Goal: Check status

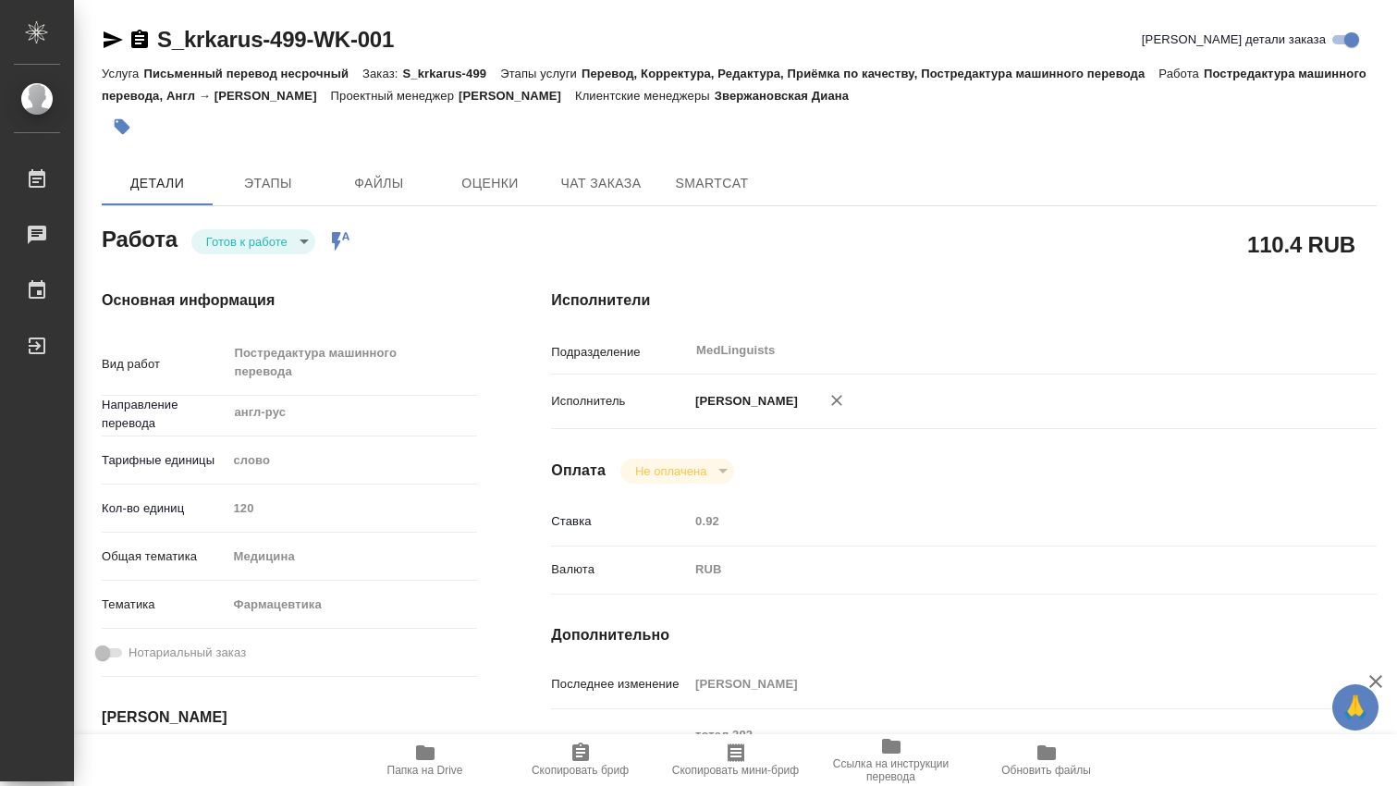
click at [298, 240] on body "🙏 .cls-1 fill:#fff; AWATERA [PERSON_NAME] 0 Чаты График Выйти S_krkarus-499-WK-…" at bounding box center [698, 393] width 1397 height 786
click at [253, 240] on button "В работе" at bounding box center [236, 241] width 61 height 20
type textarea "x"
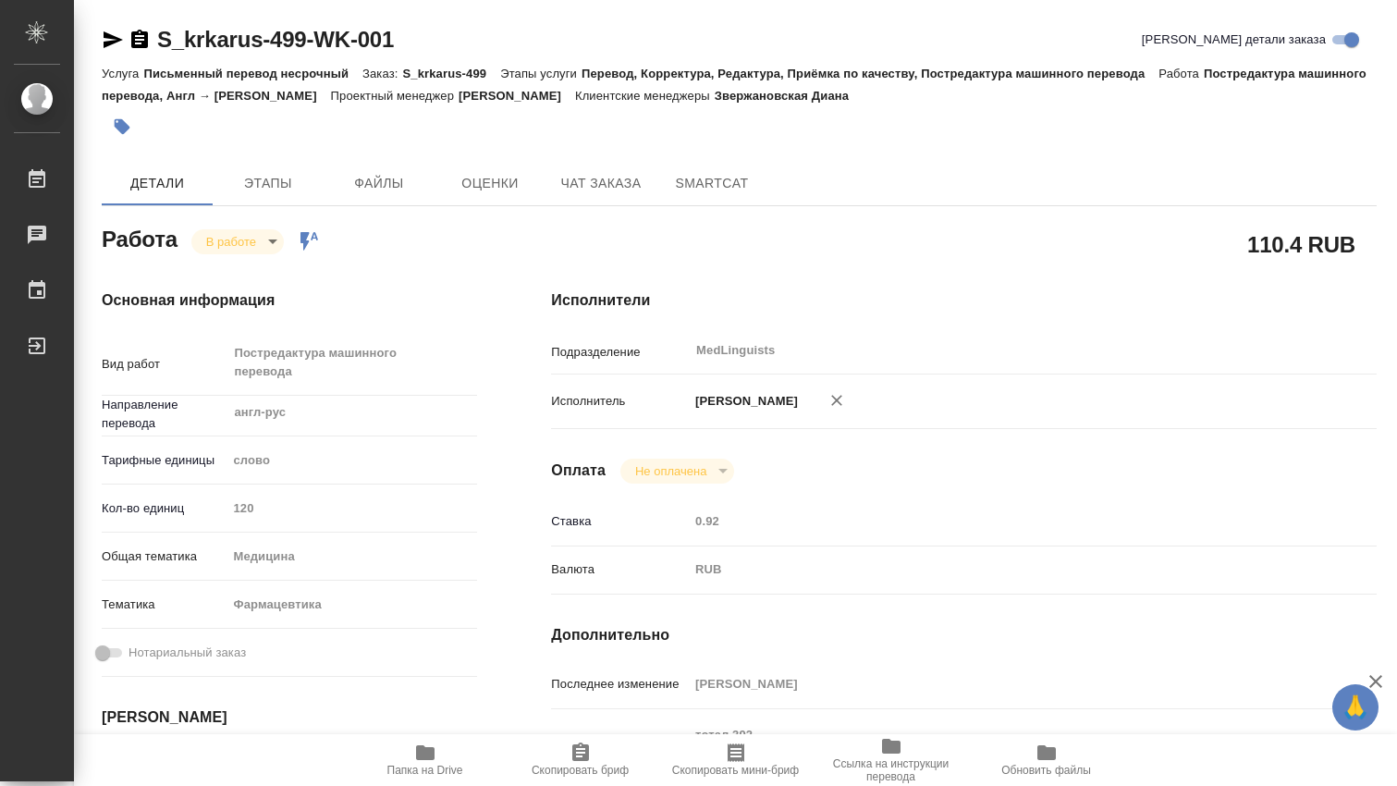
type textarea "x"
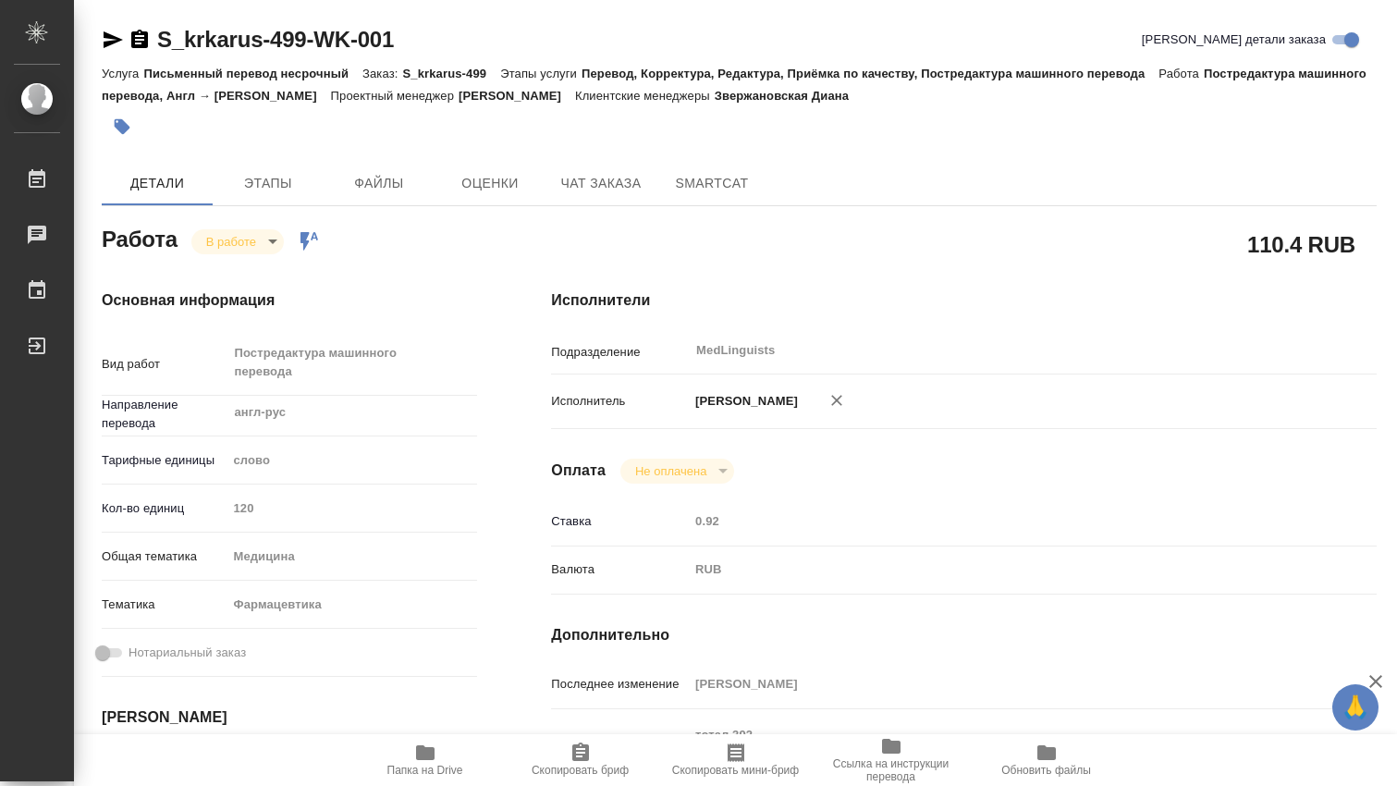
type textarea "x"
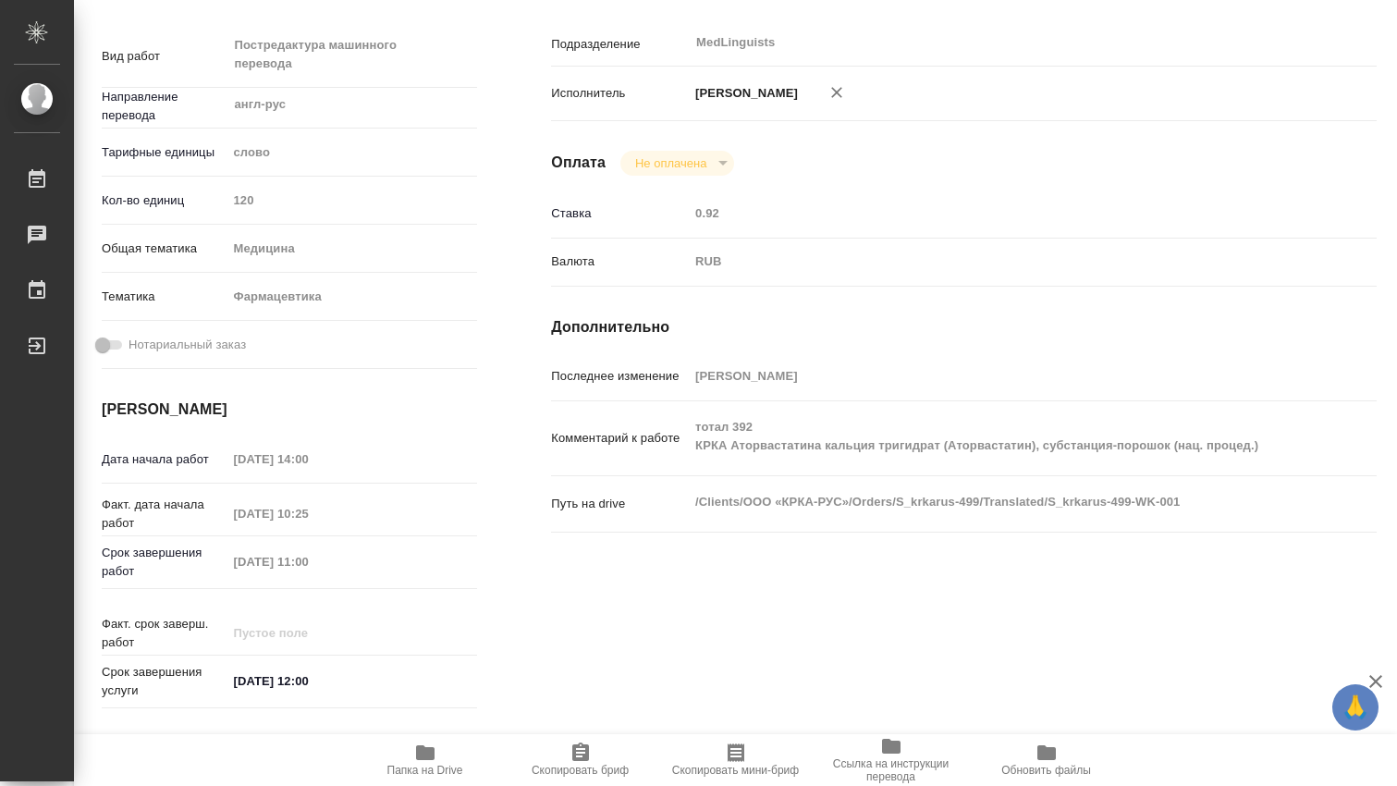
type textarea "x"
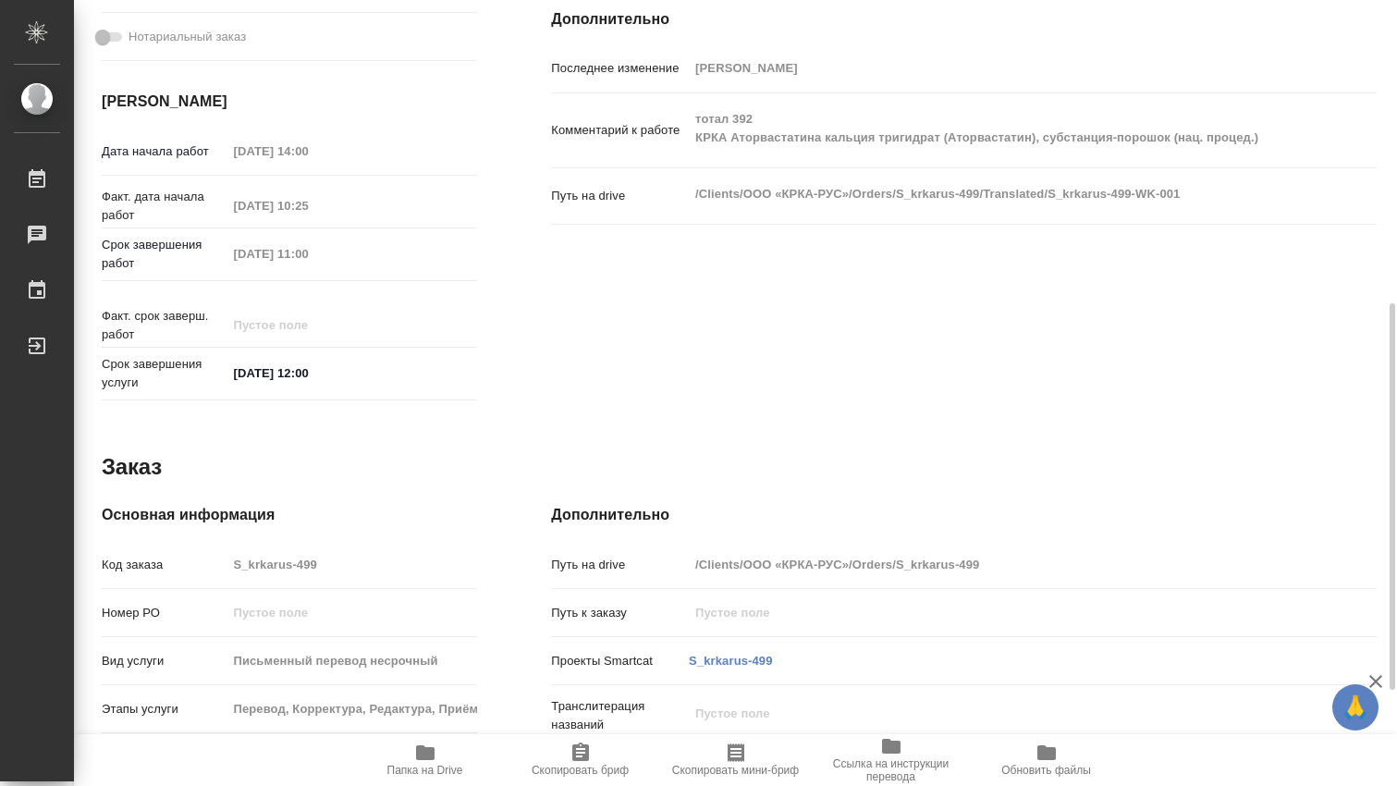
scroll to position [810, 0]
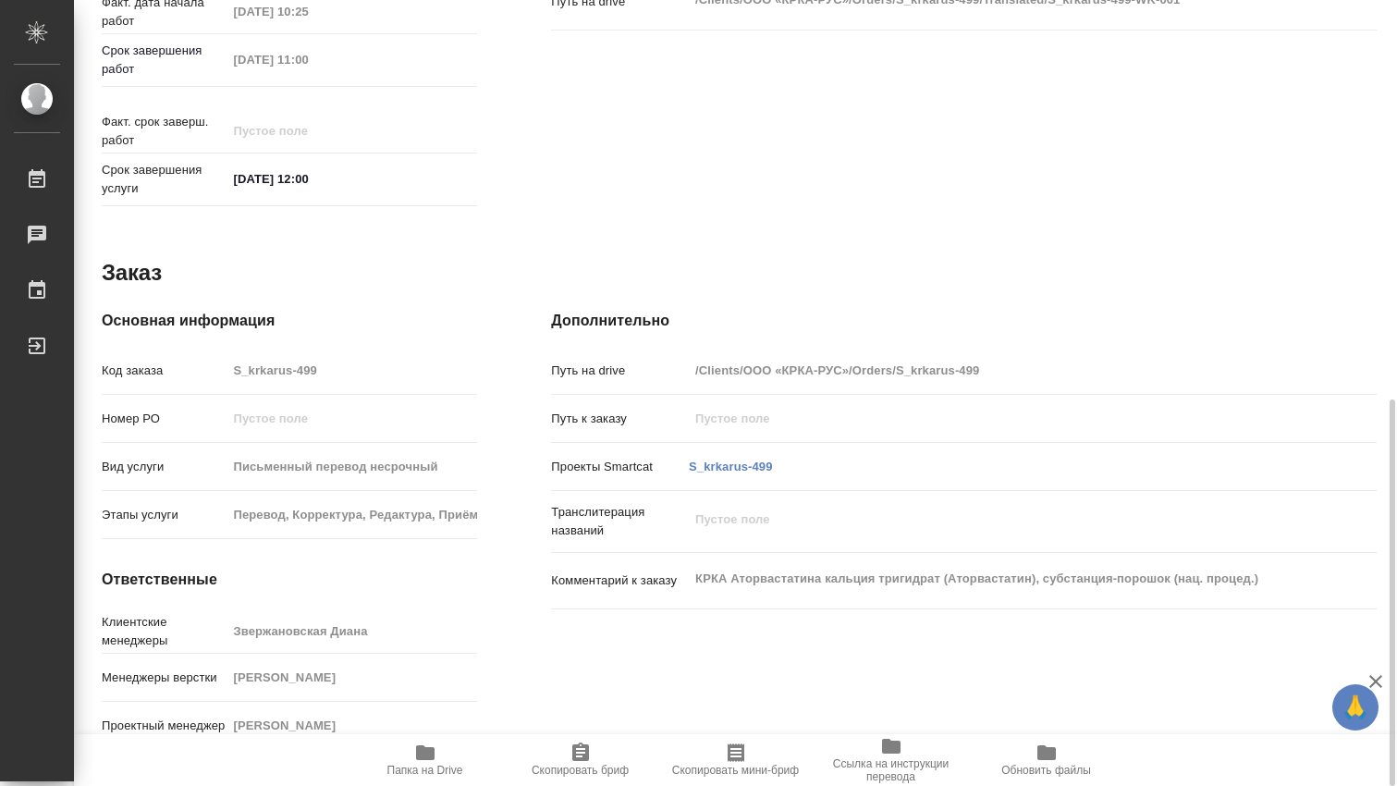
click at [425, 747] on icon "button" at bounding box center [425, 752] width 18 height 15
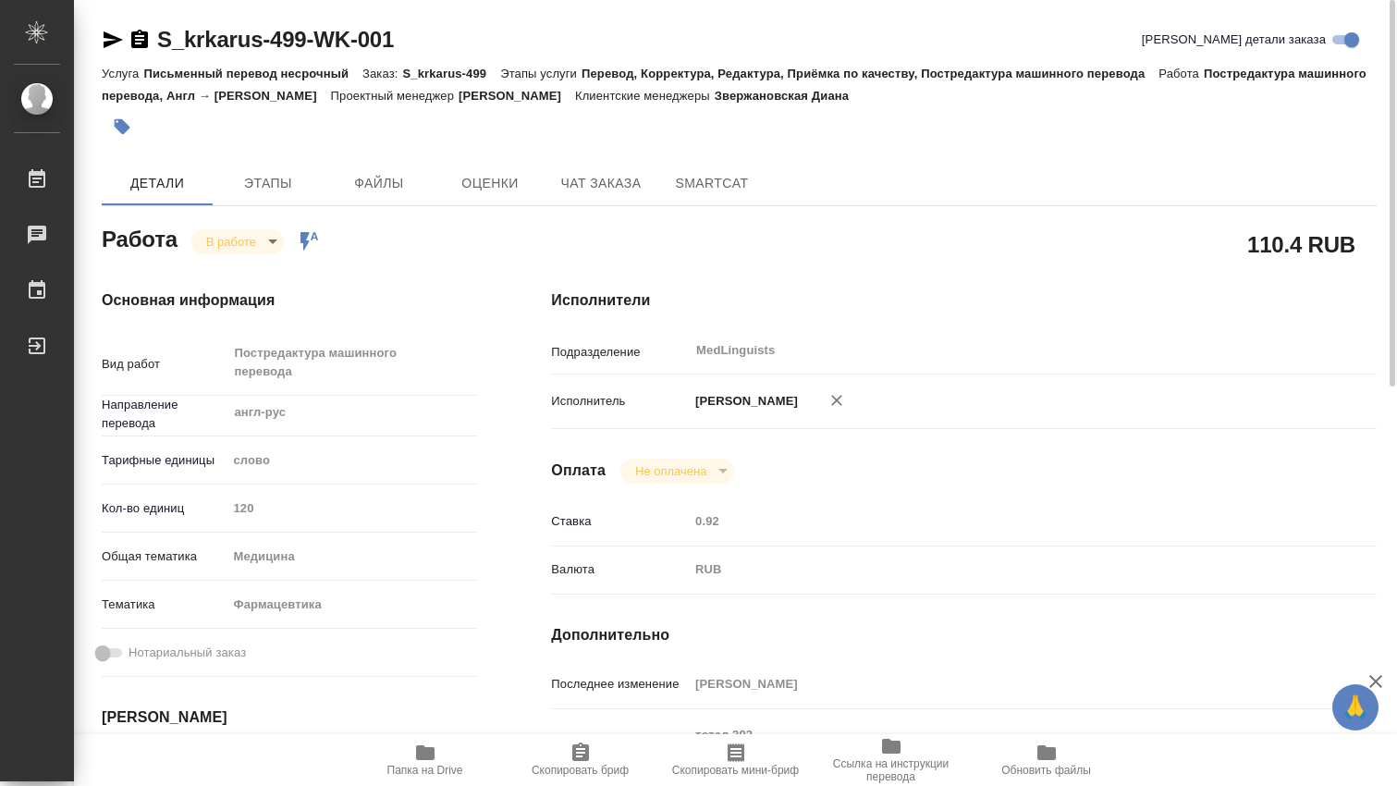
scroll to position [0, 0]
click at [277, 240] on body "🙏 .cls-1 fill:#fff; AWATERA [PERSON_NAME] 0 Чаты График Выйти S_krkarus-499-WK-…" at bounding box center [698, 393] width 1397 height 786
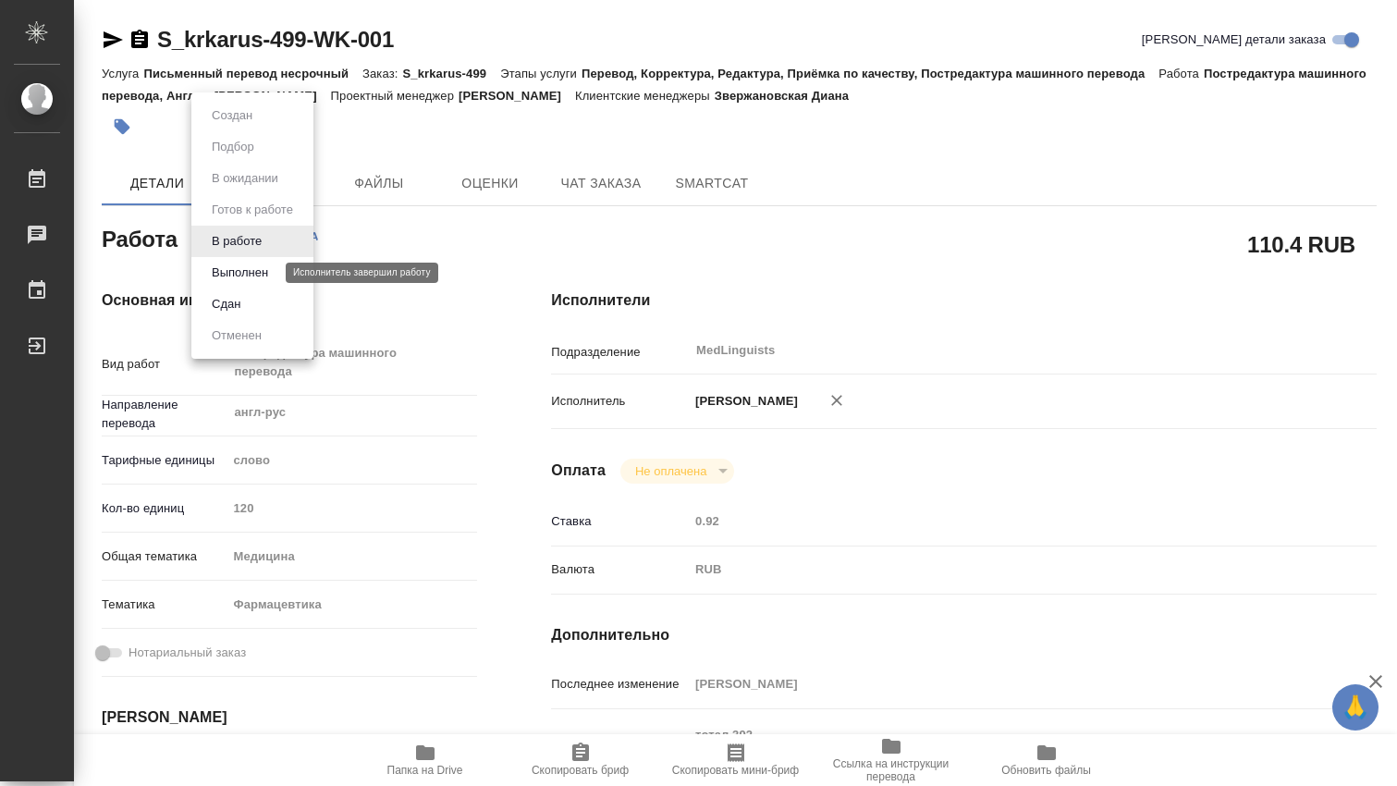
click at [262, 273] on button "Выполнен" at bounding box center [240, 273] width 68 height 20
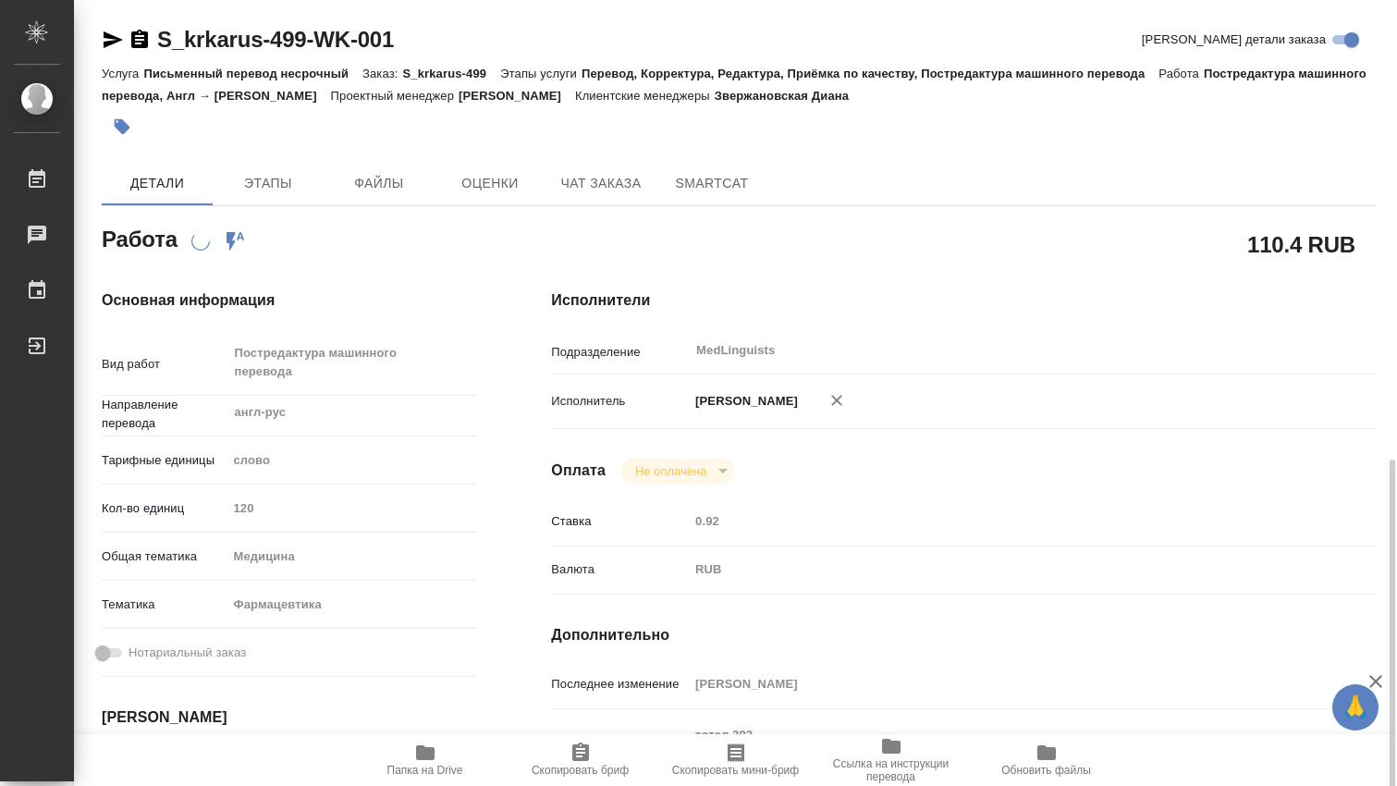
scroll to position [308, 0]
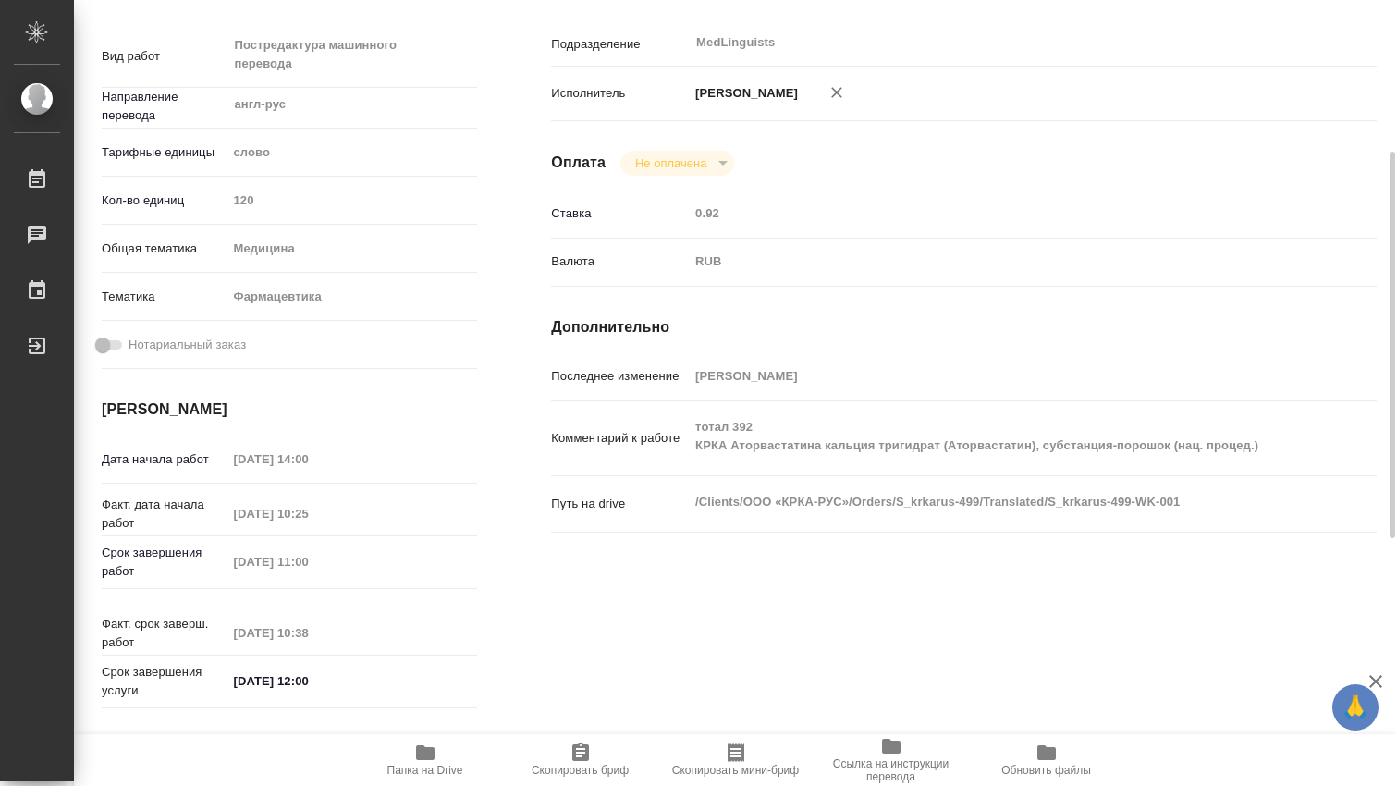
type textarea "x"
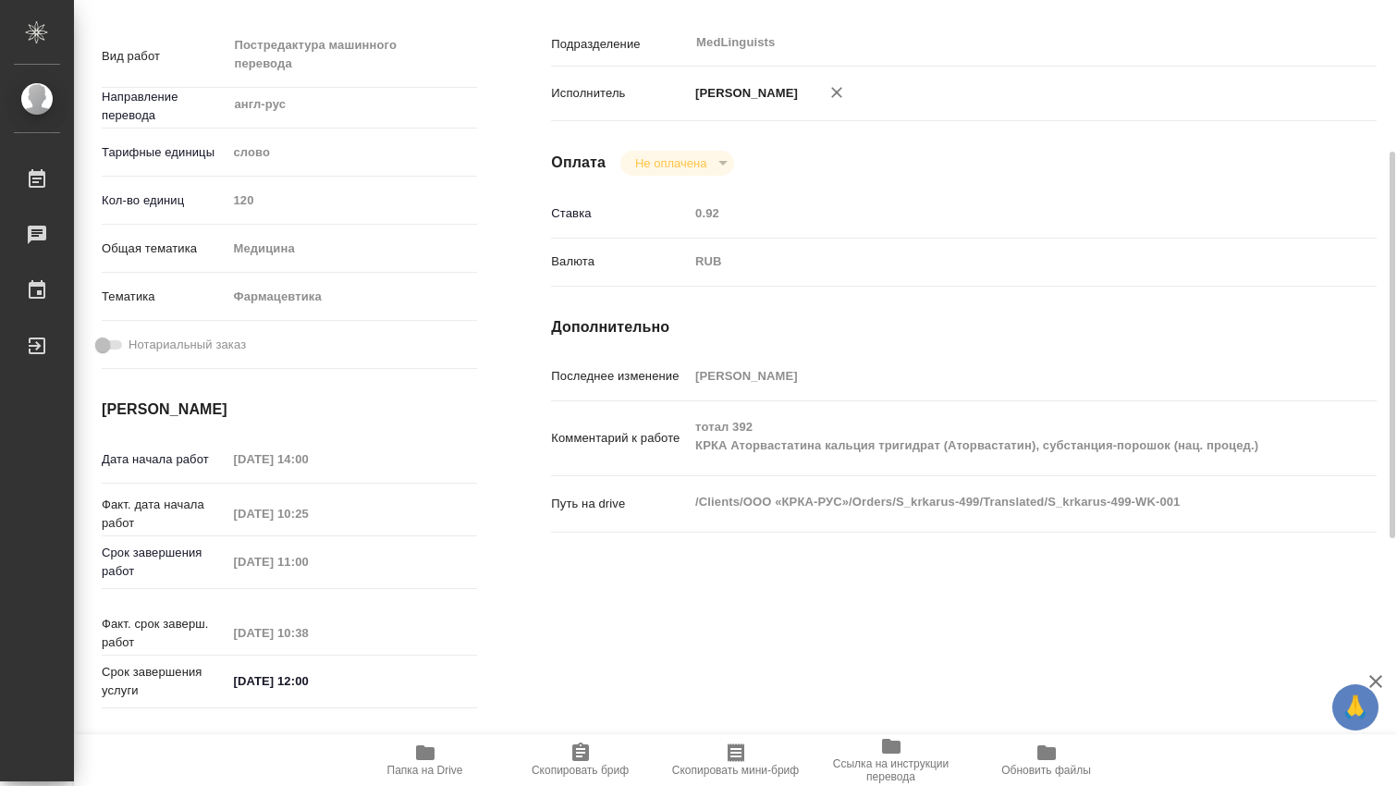
type textarea "x"
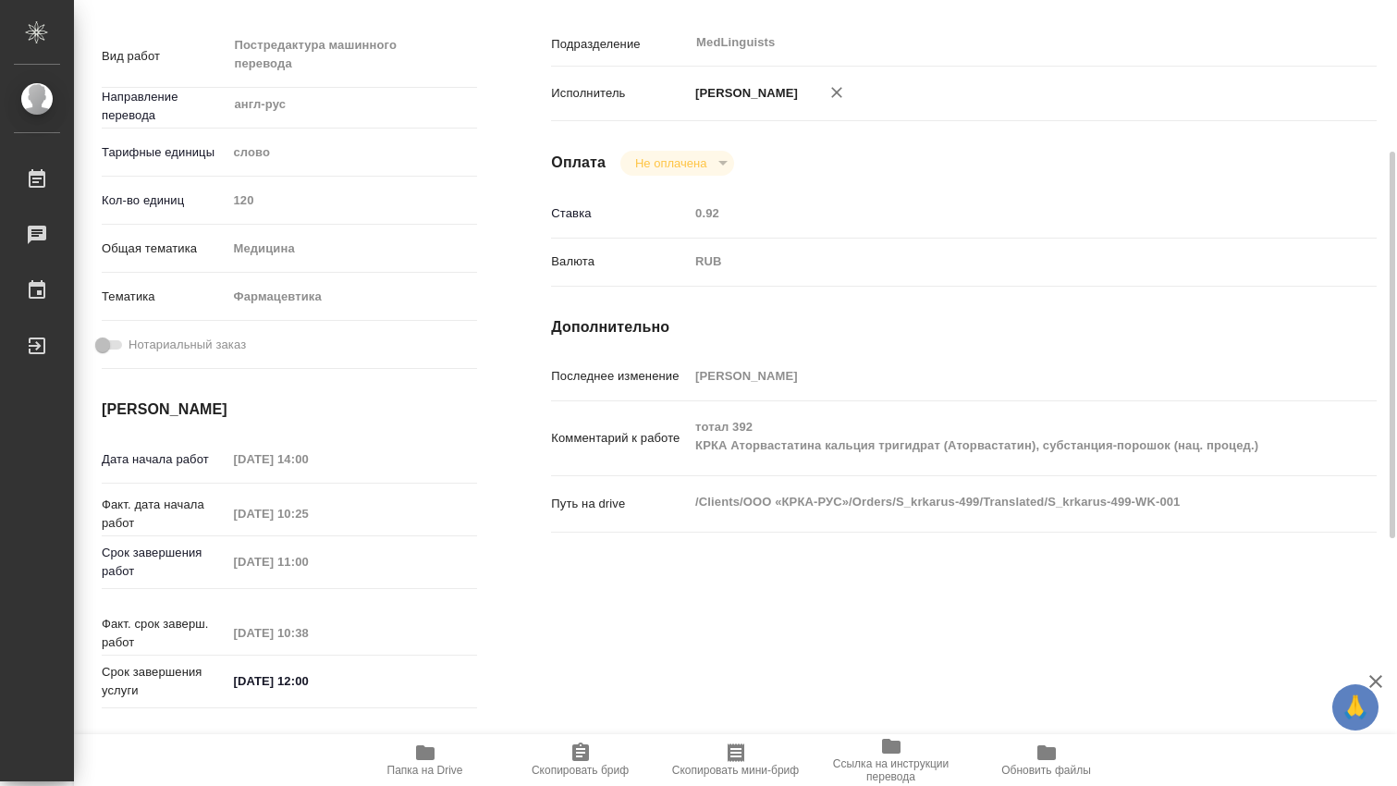
type textarea "x"
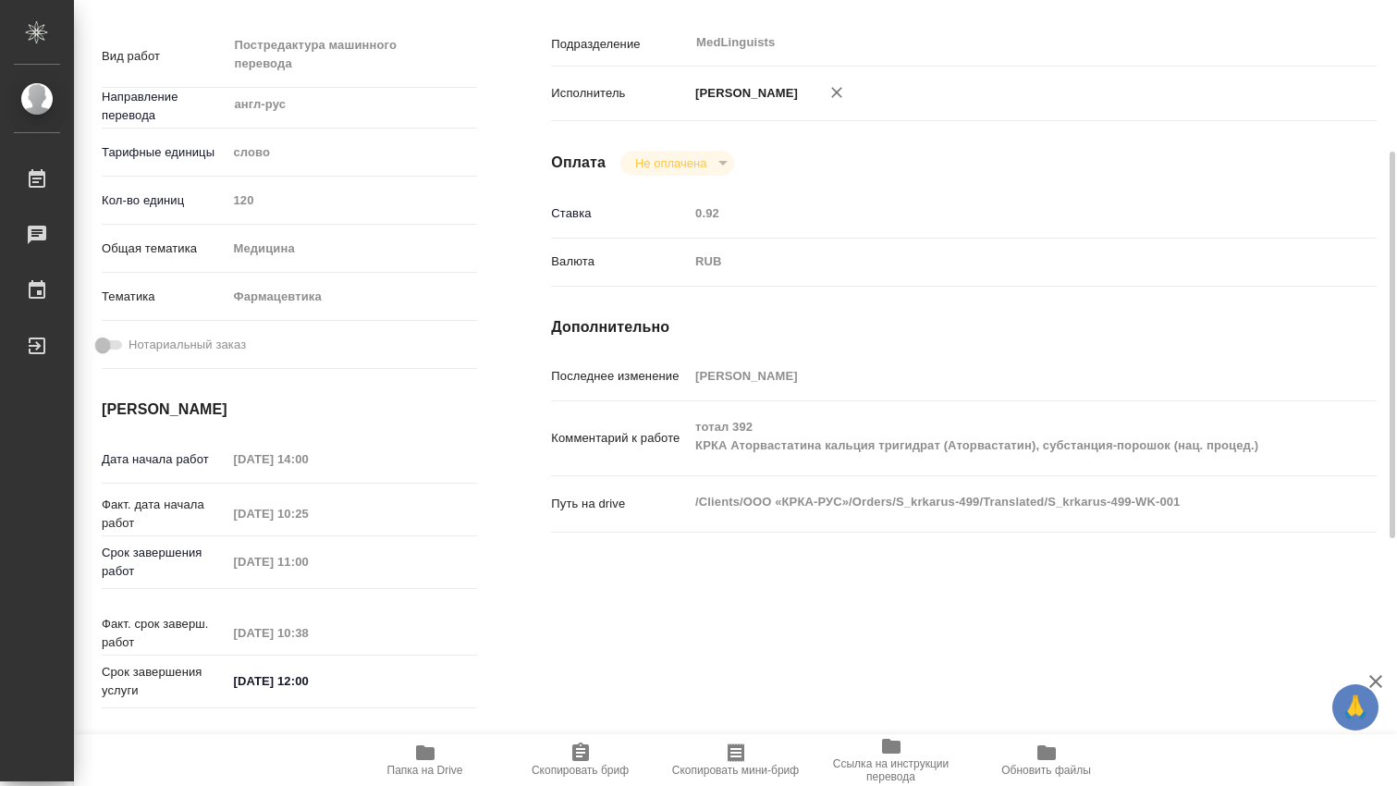
scroll to position [0, 0]
